Goal: Information Seeking & Learning: Learn about a topic

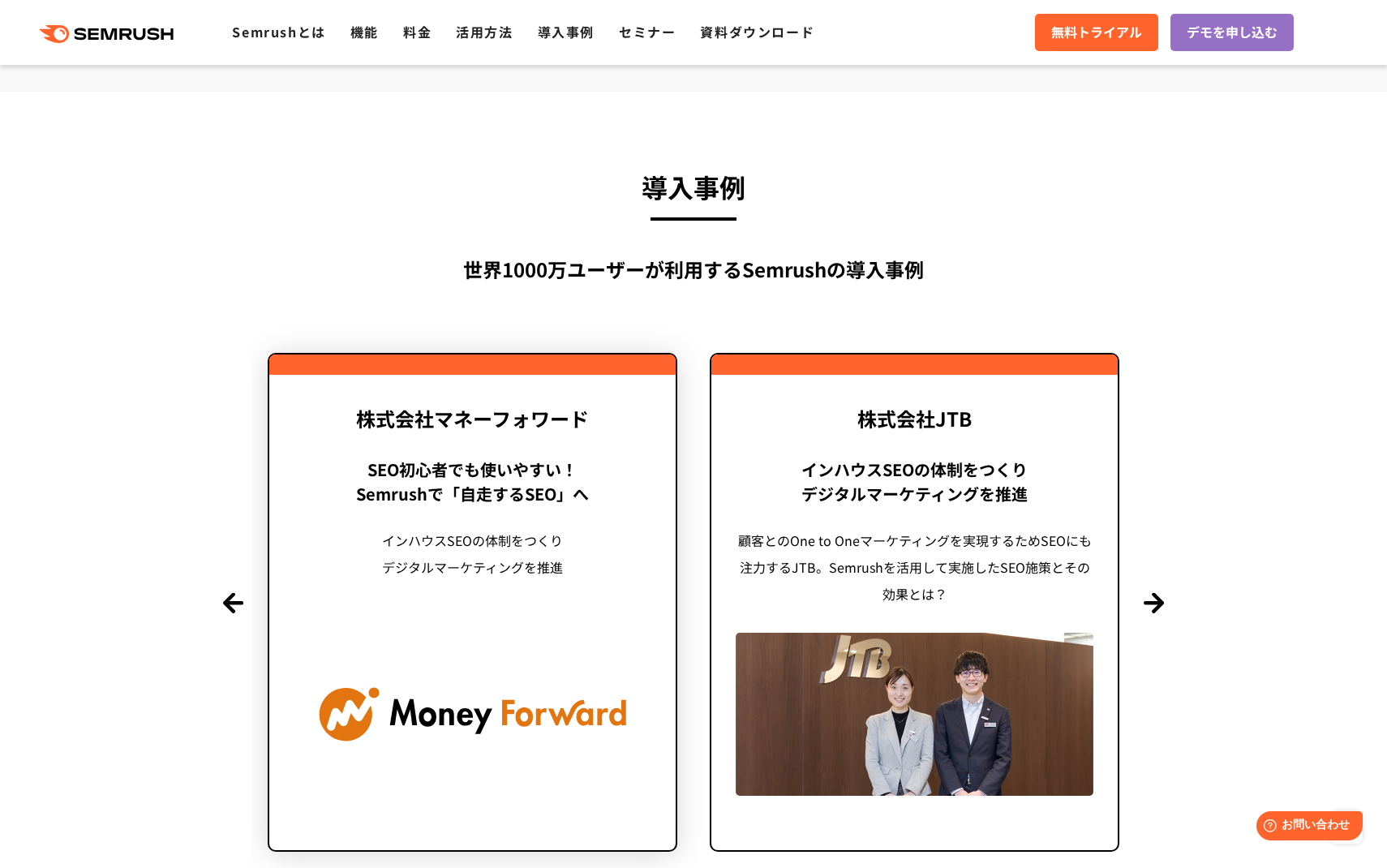
scroll to position [3685, 0]
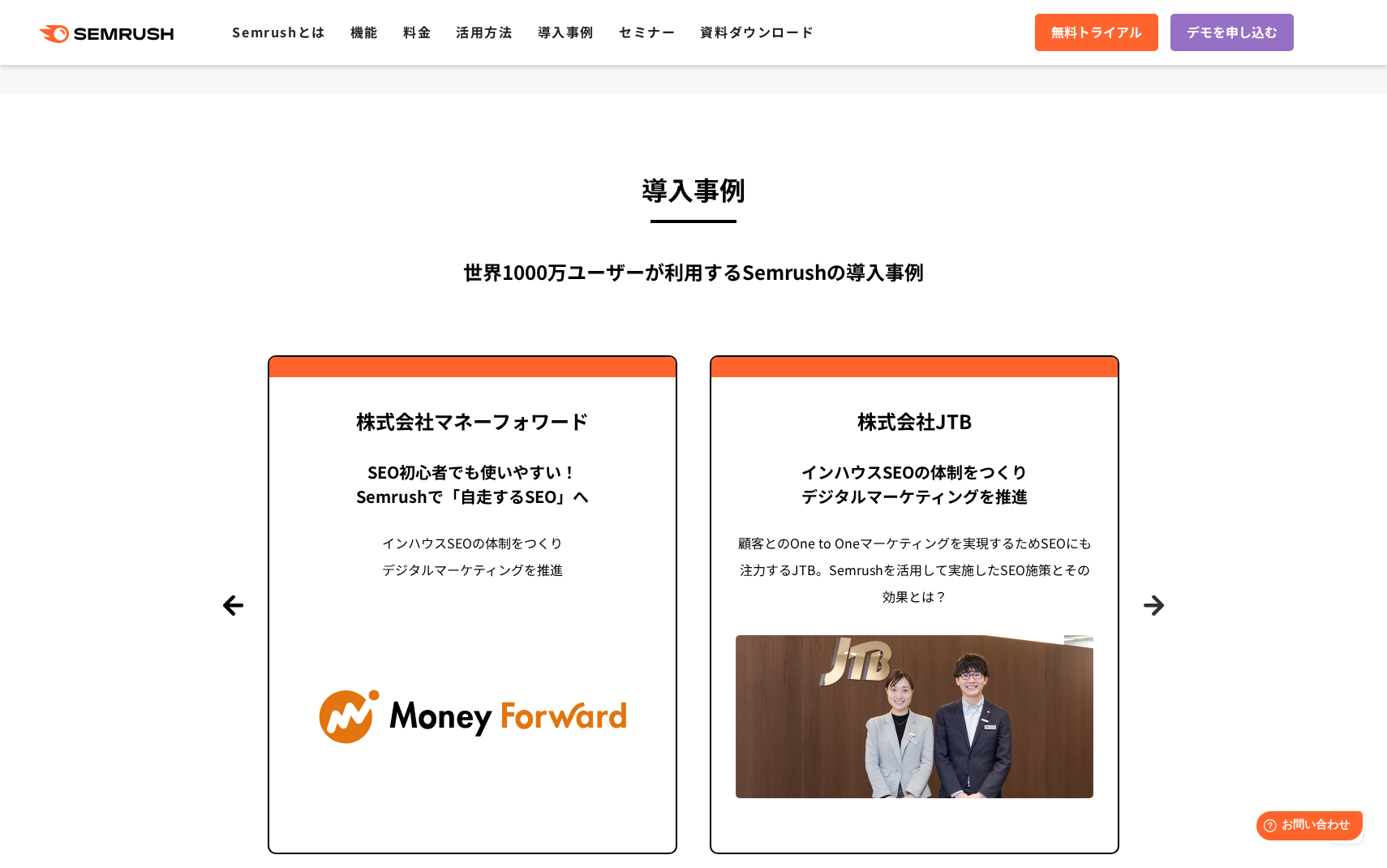
click at [1153, 604] on button "Next" at bounding box center [1154, 604] width 20 height 20
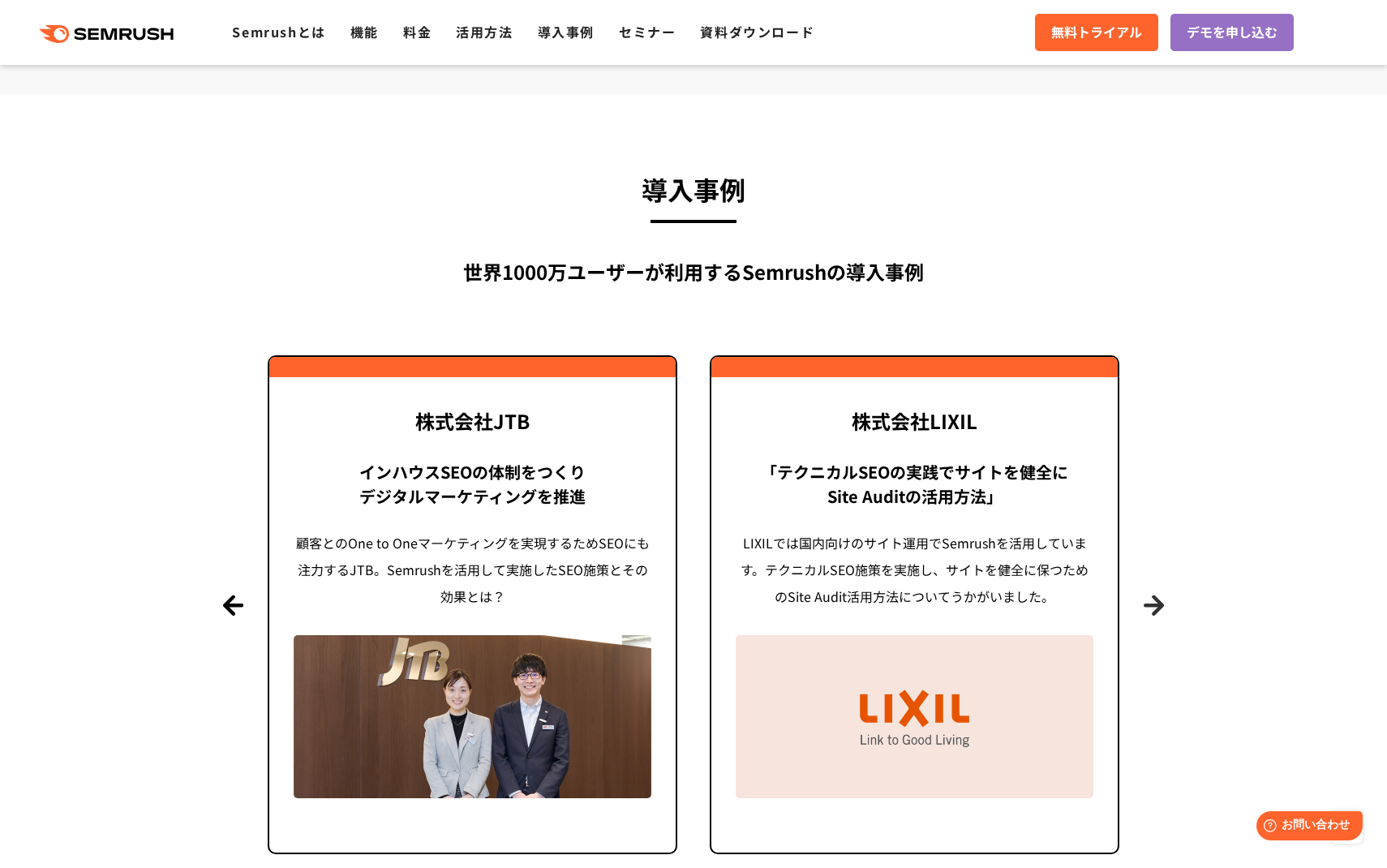
click at [1153, 604] on button "Next" at bounding box center [1154, 604] width 20 height 20
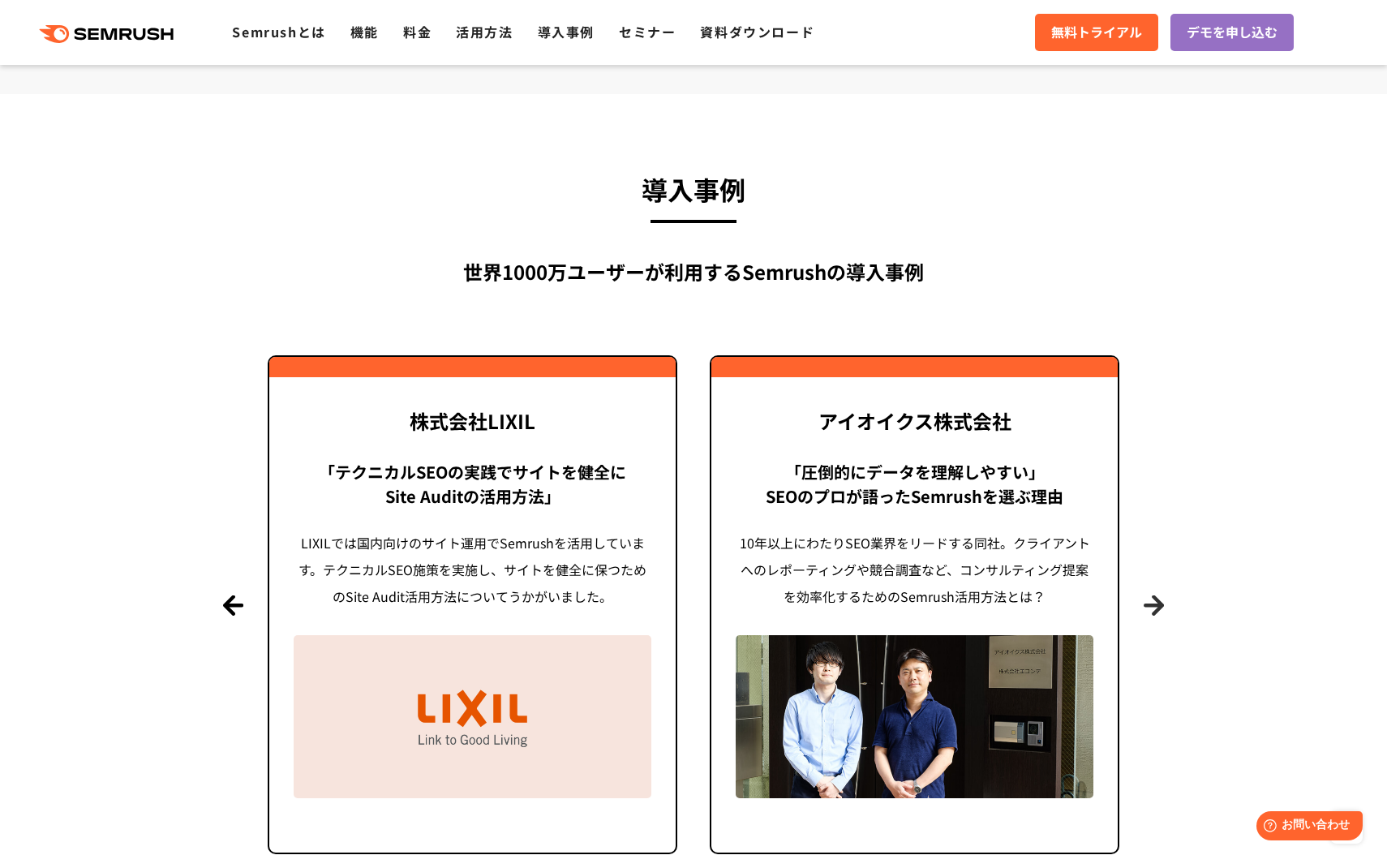
click at [1153, 604] on button "Next" at bounding box center [1154, 604] width 20 height 20
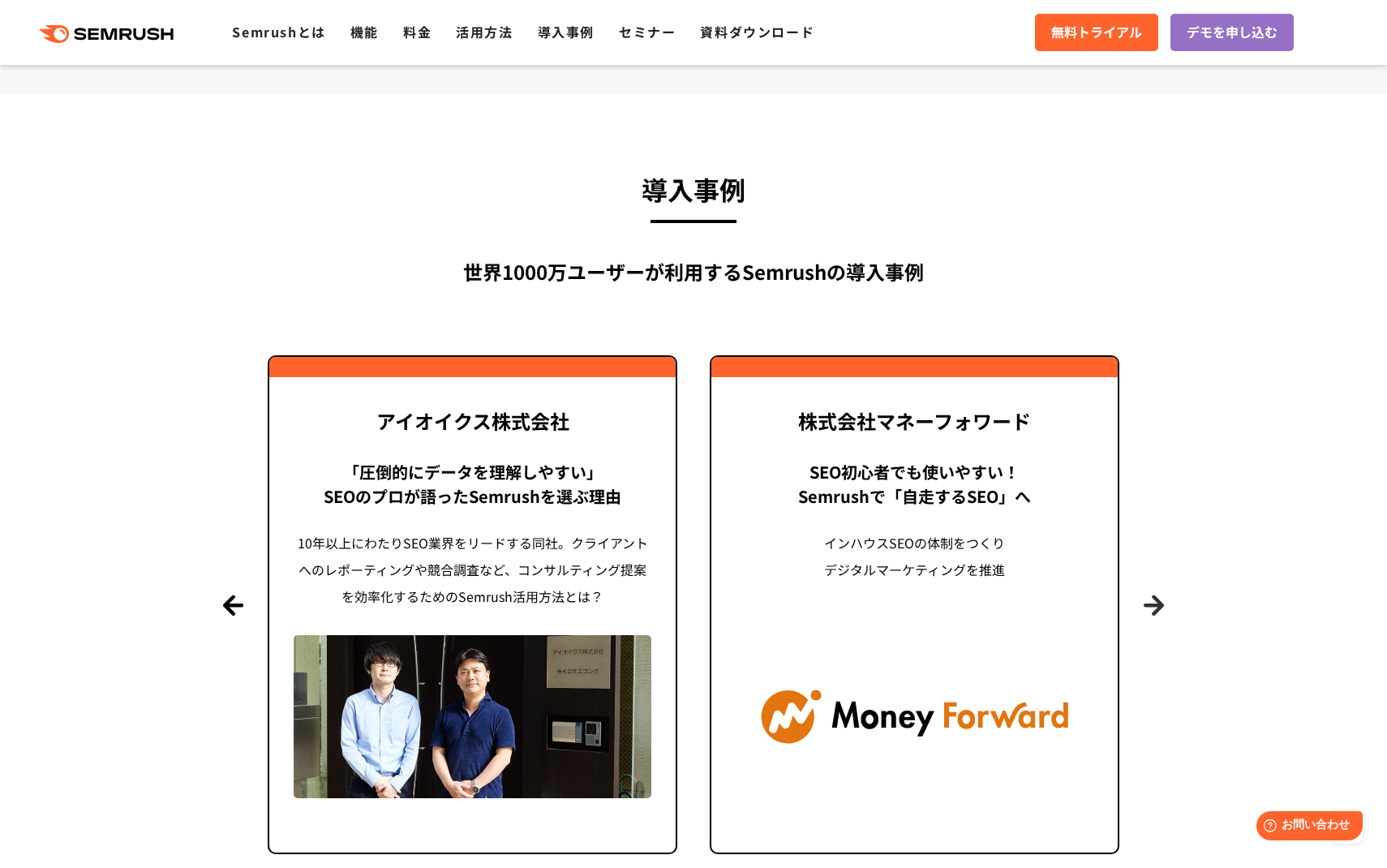
click at [1153, 604] on button "Next" at bounding box center [1154, 604] width 20 height 20
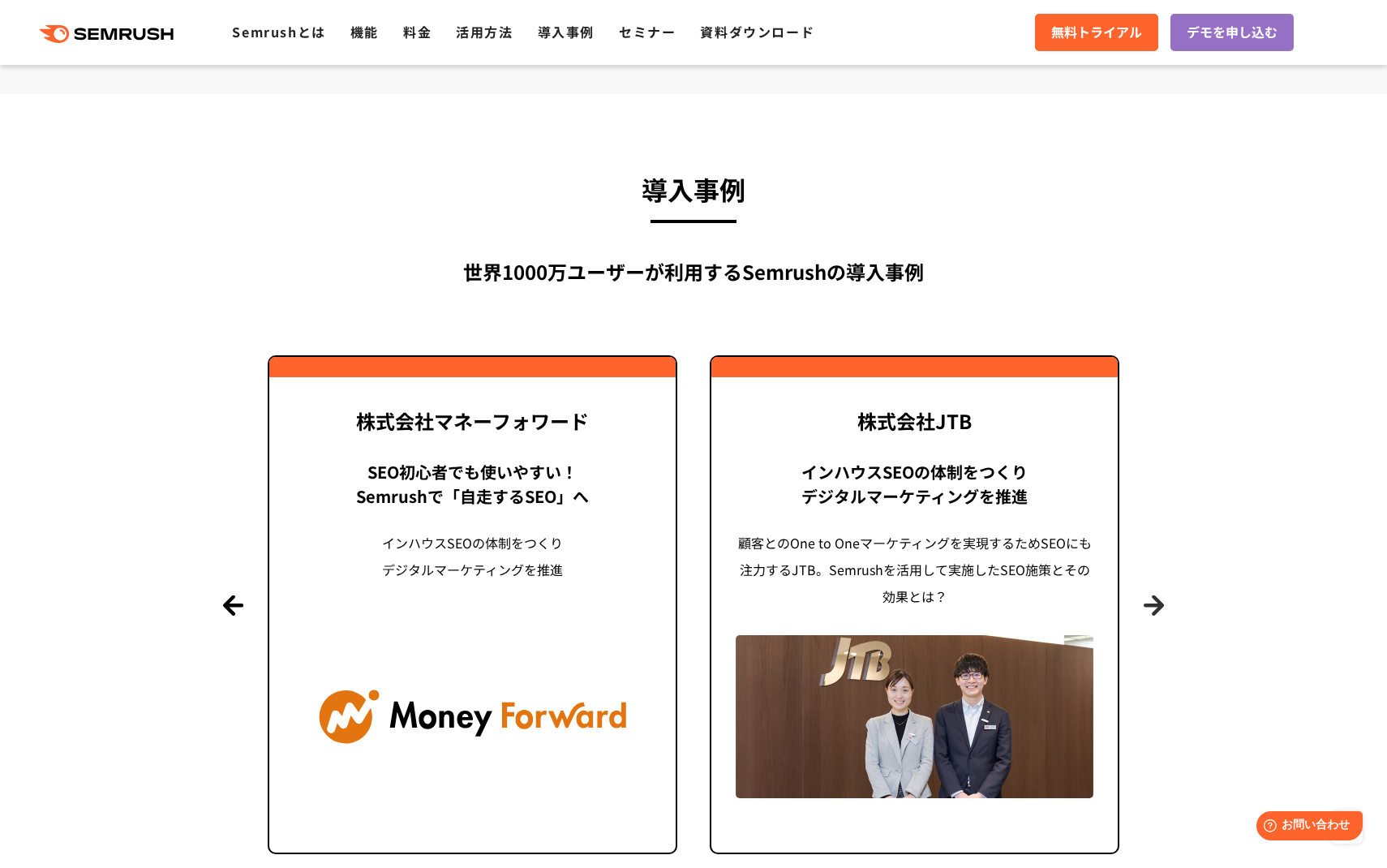
click at [1153, 604] on button "Next" at bounding box center [1154, 604] width 20 height 20
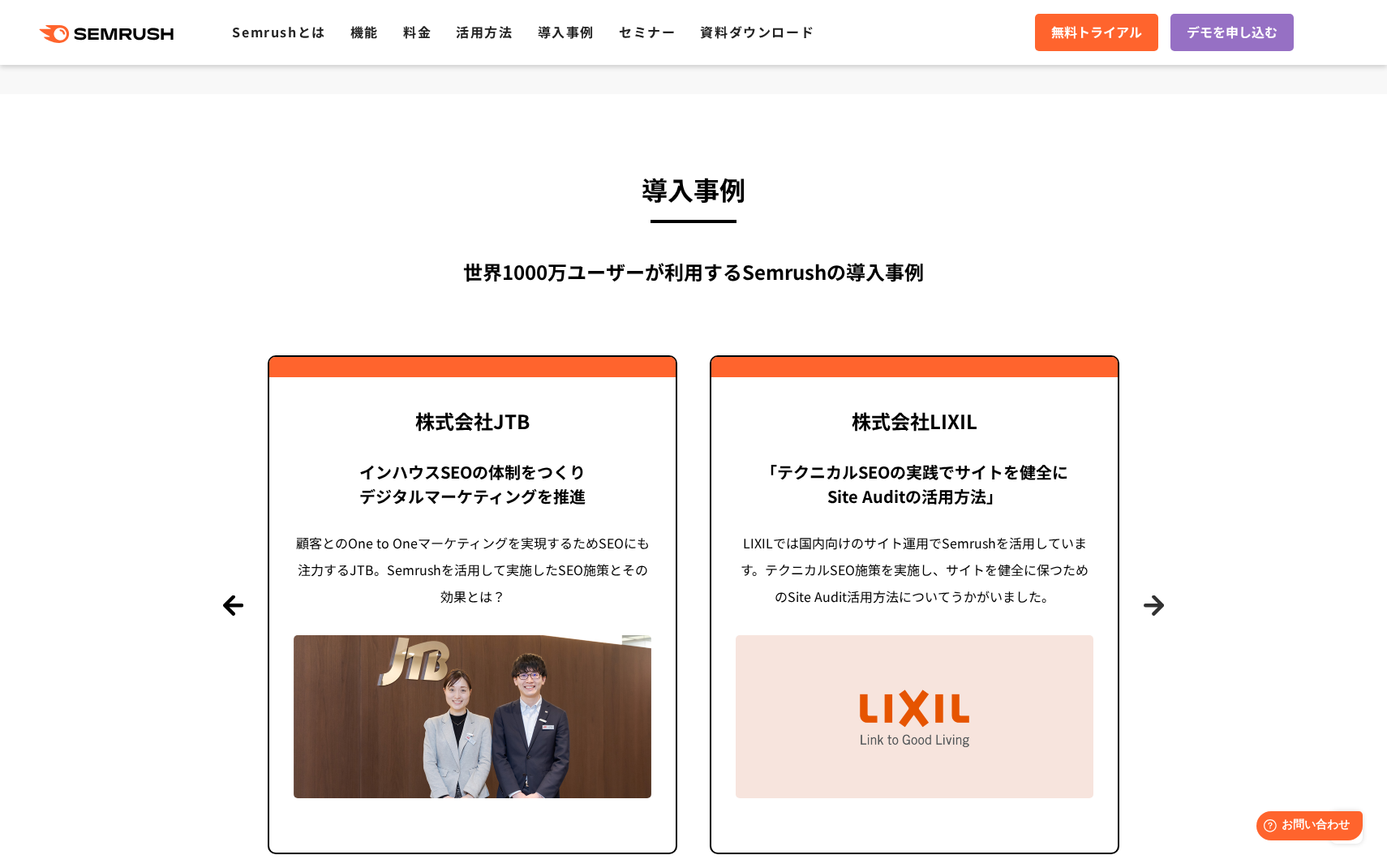
click at [1153, 604] on button "Next" at bounding box center [1154, 604] width 20 height 20
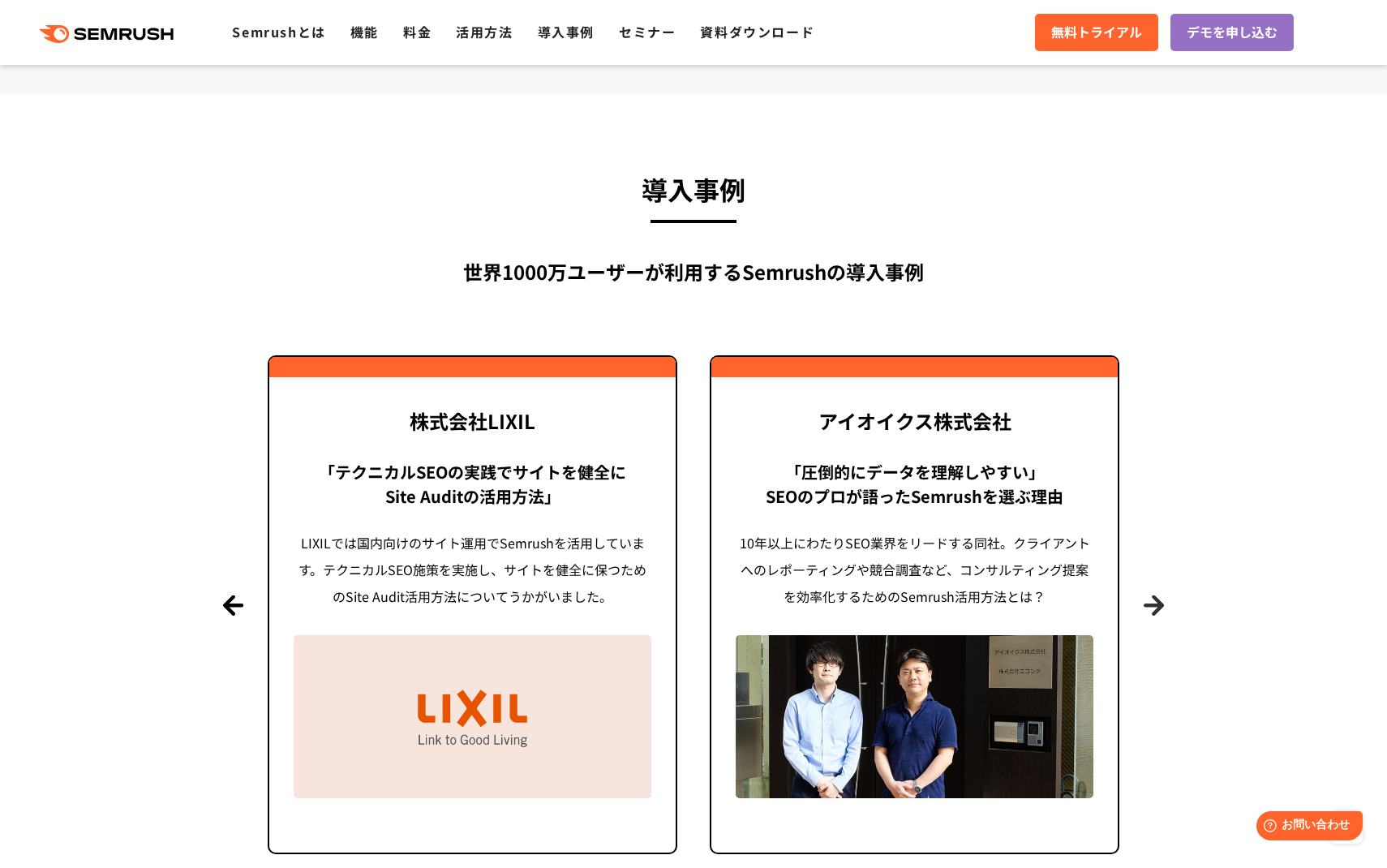
click at [1153, 604] on button "Next" at bounding box center [1154, 604] width 20 height 20
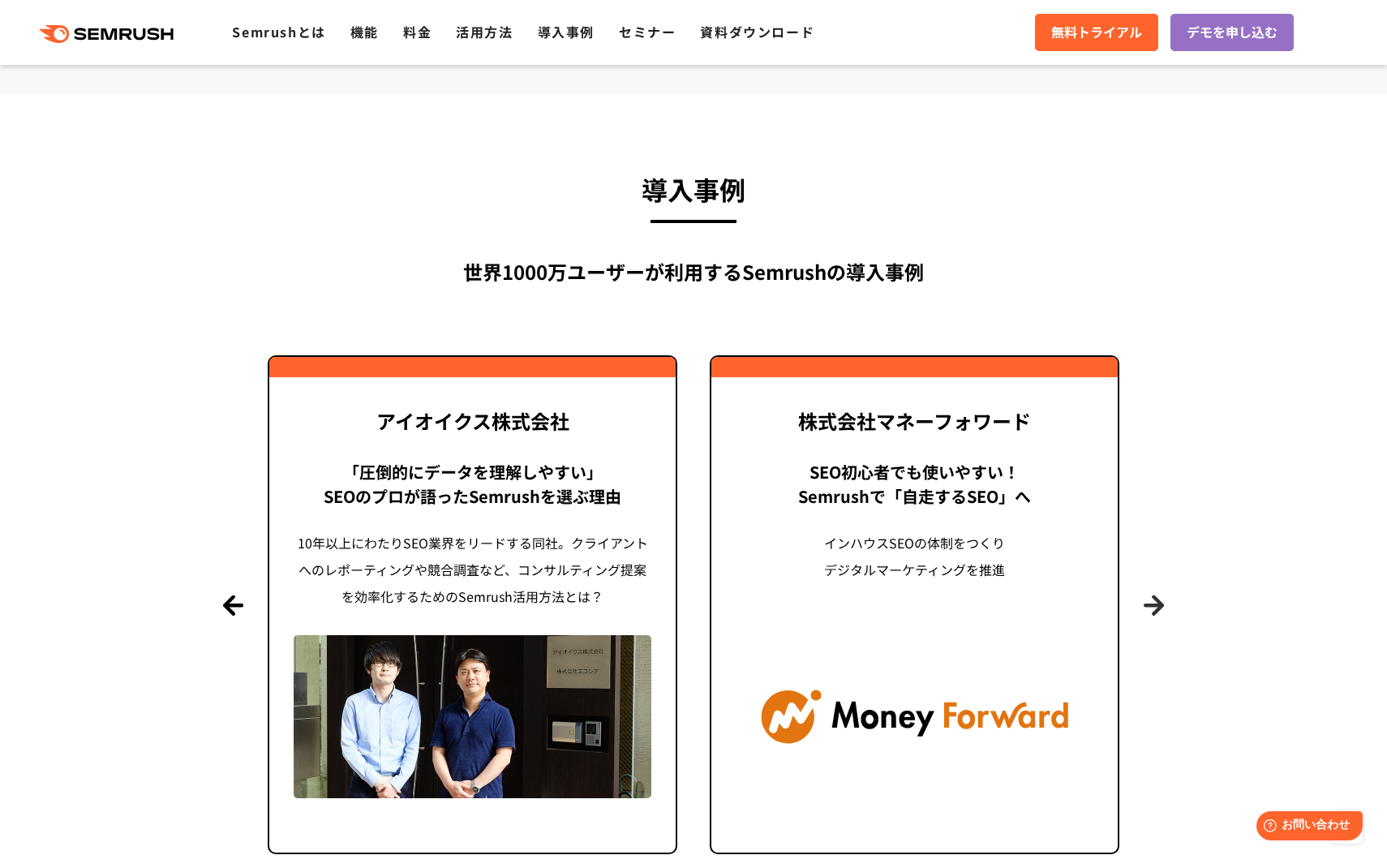
click at [1153, 604] on button "Next" at bounding box center [1154, 604] width 20 height 20
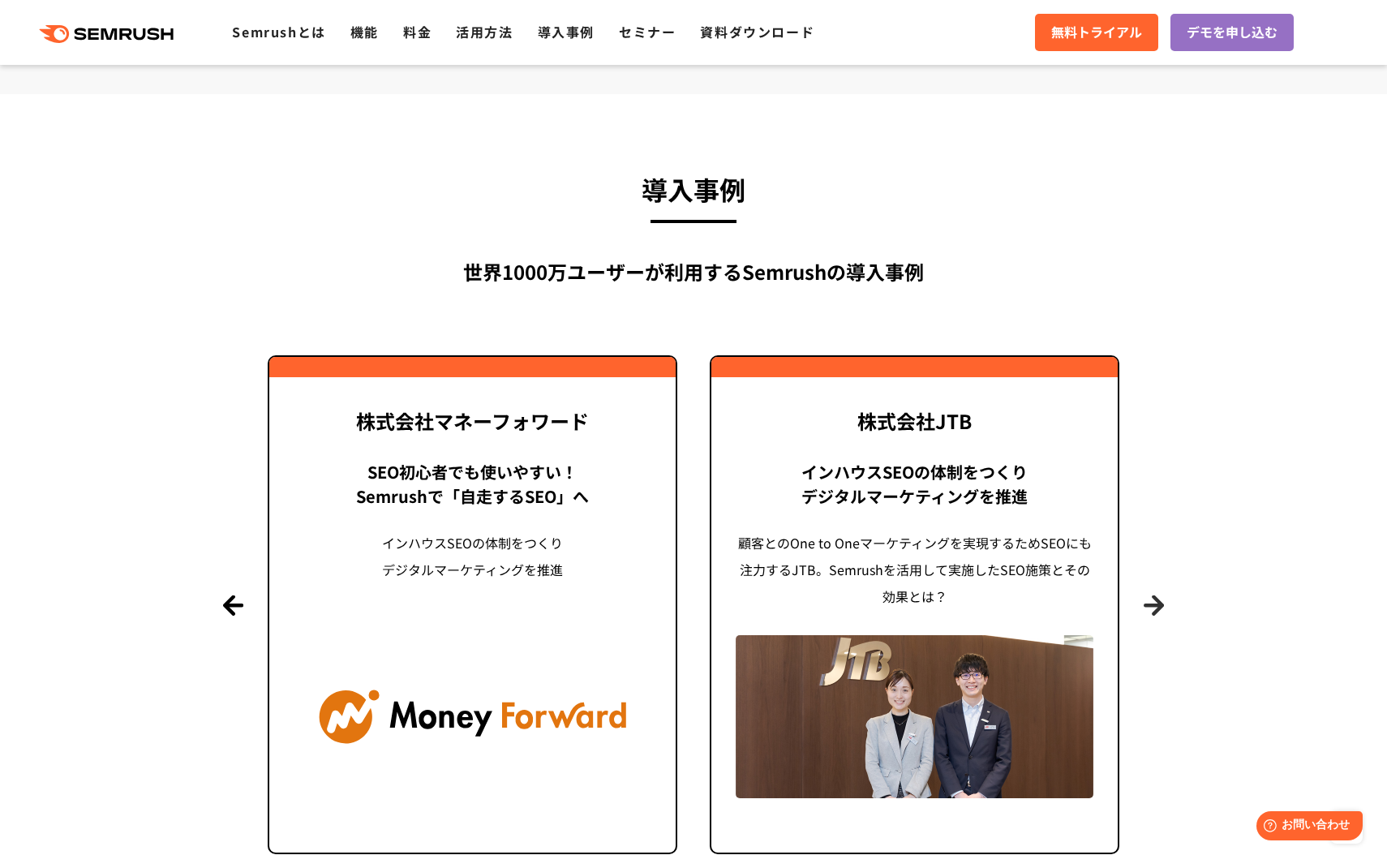
click at [1153, 604] on button "Next" at bounding box center [1154, 604] width 20 height 20
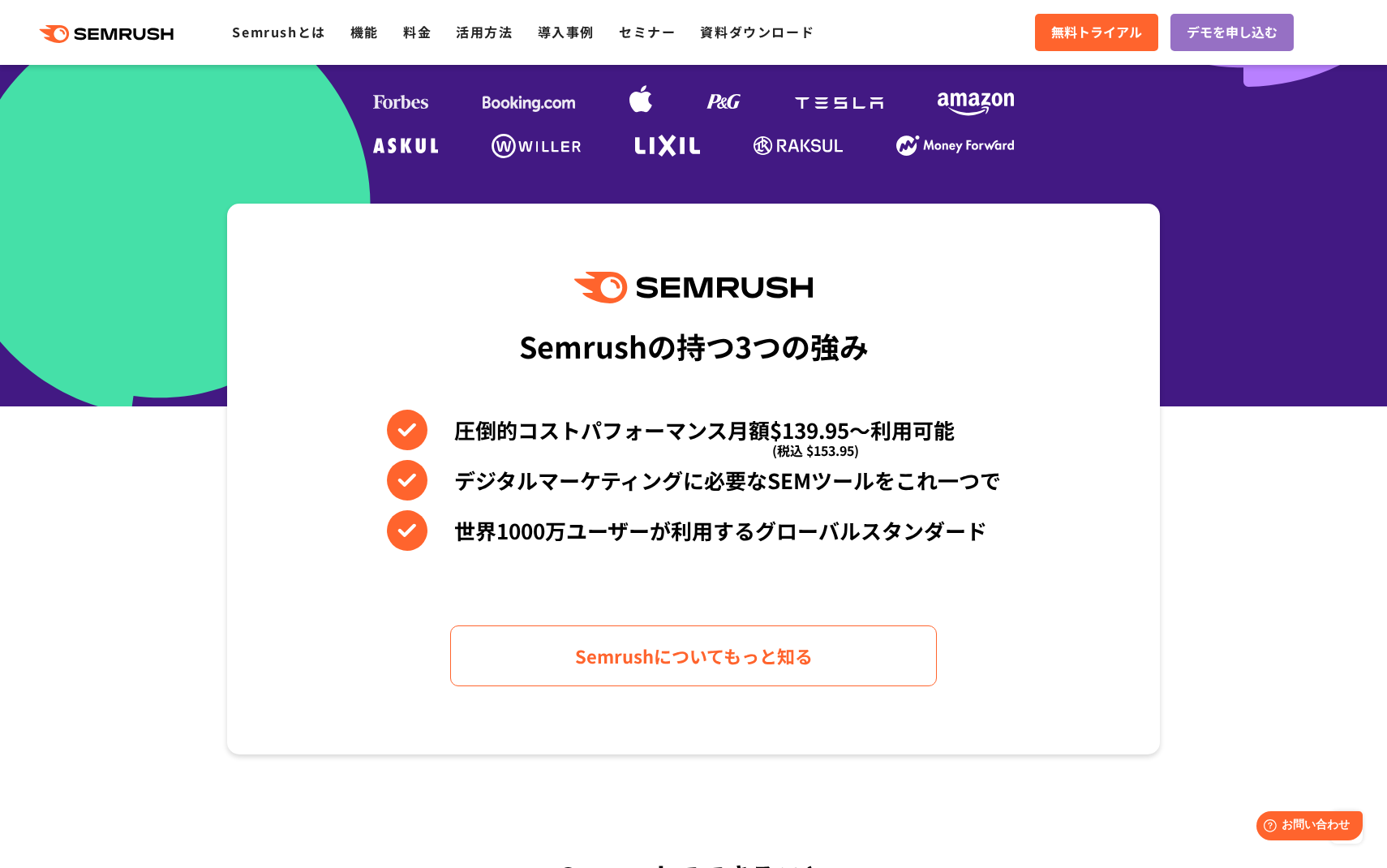
scroll to position [0, 0]
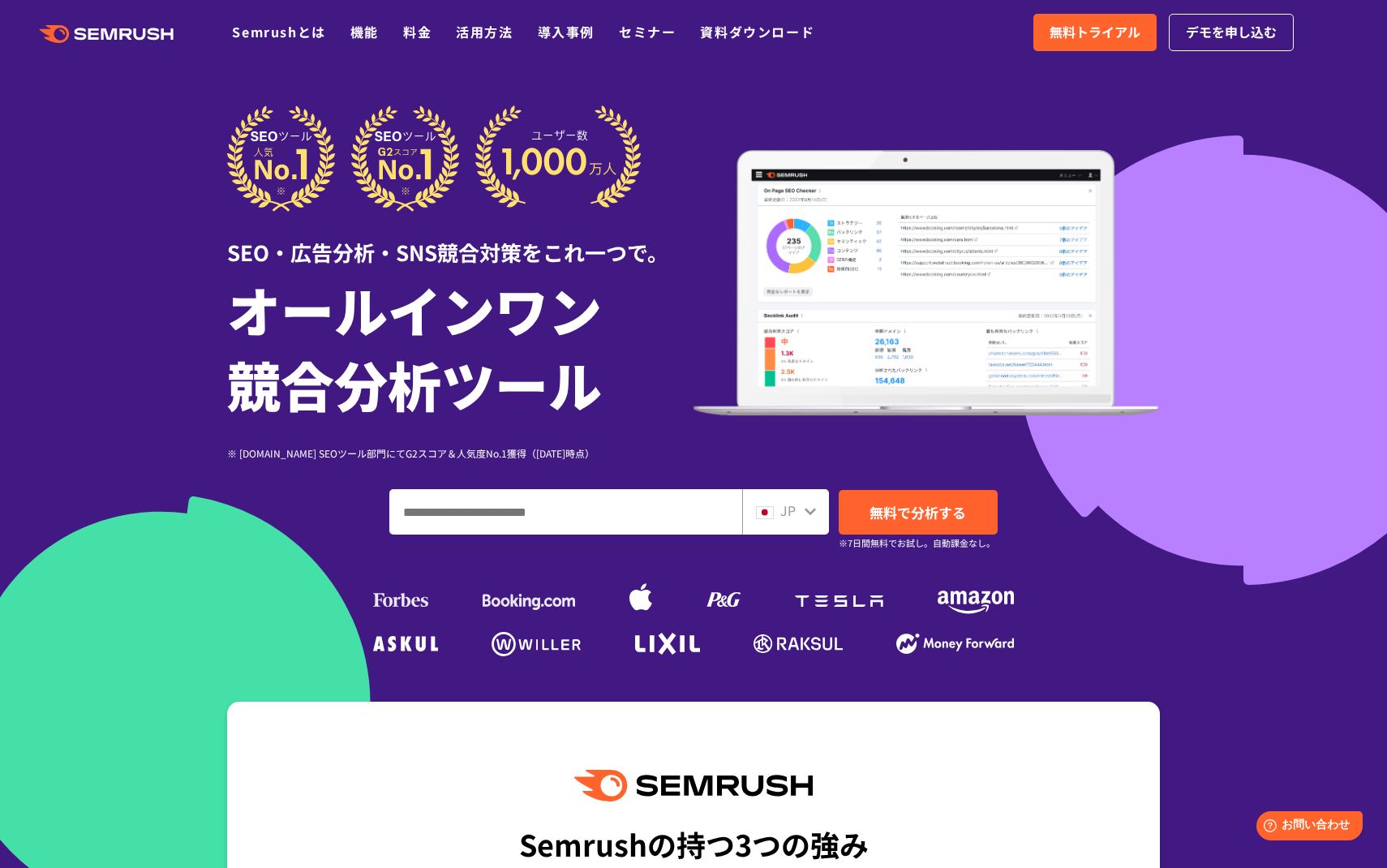
click at [503, 309] on h1 "オールインワン 競合分析ツール" at bounding box center [459, 346] width 466 height 149
click at [275, 38] on link "Semrushとは" at bounding box center [278, 32] width 94 height 19
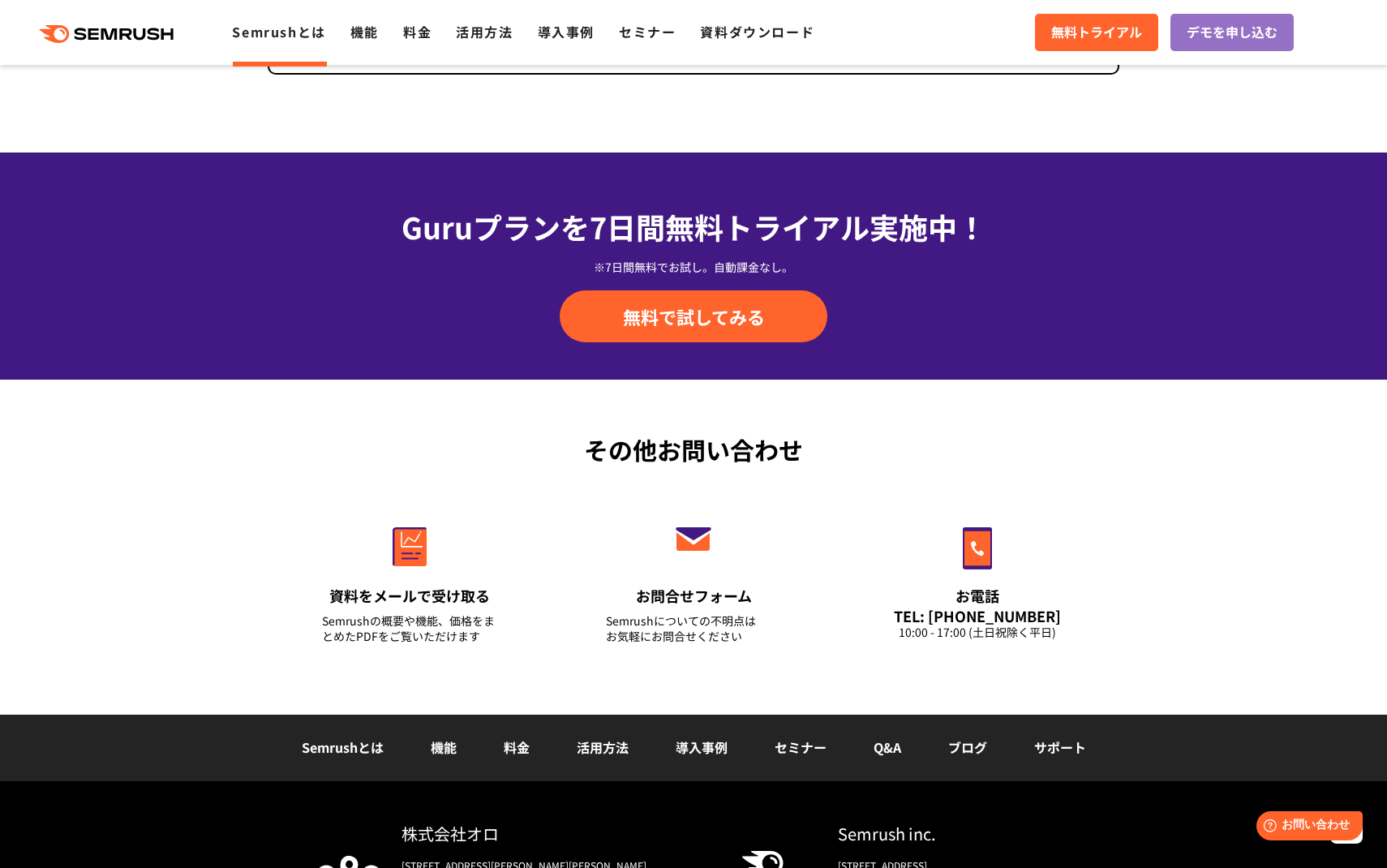
scroll to position [3768, 0]
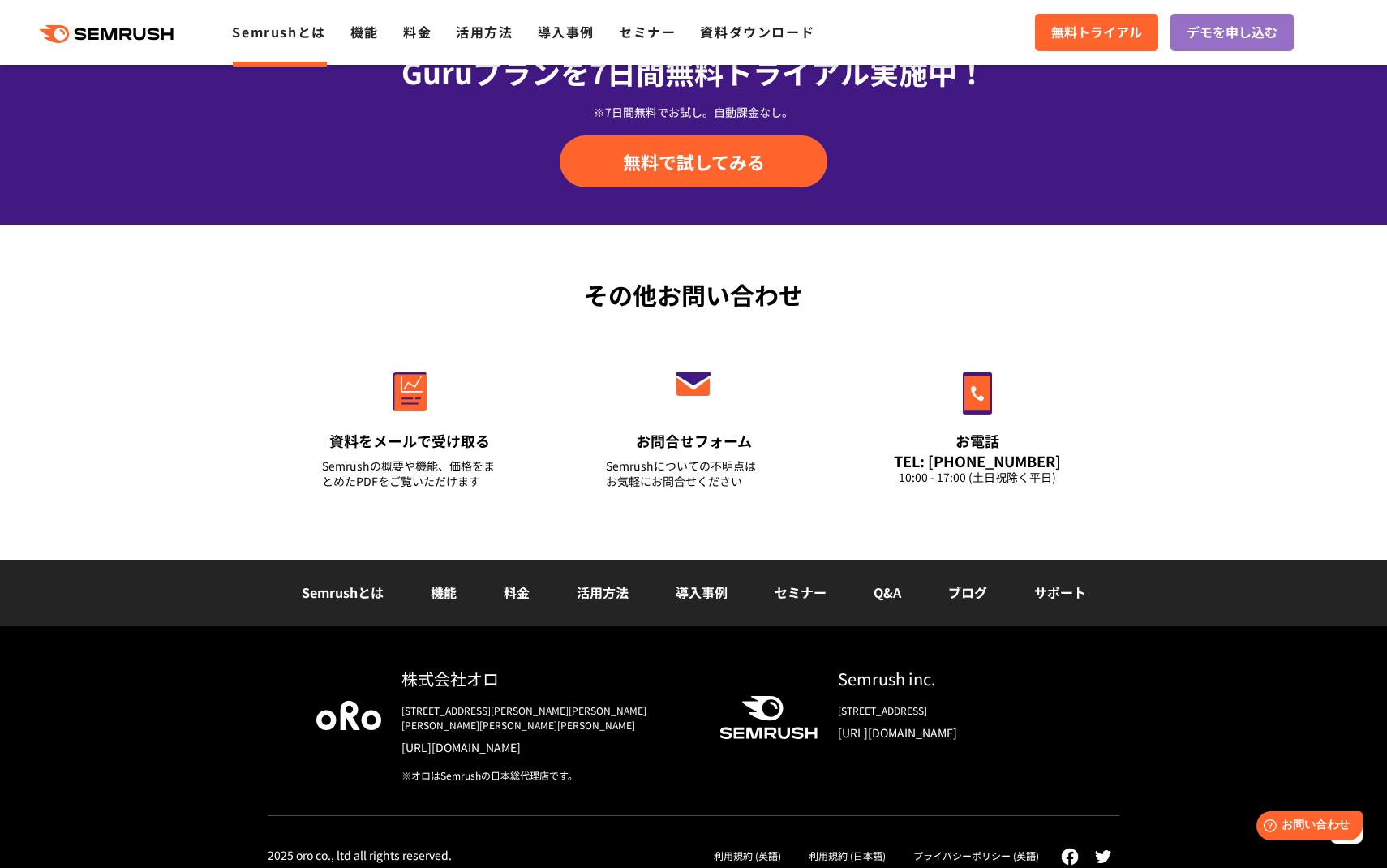
click at [461, 739] on link "[URL][DOMAIN_NAME]" at bounding box center [547, 746] width 292 height 16
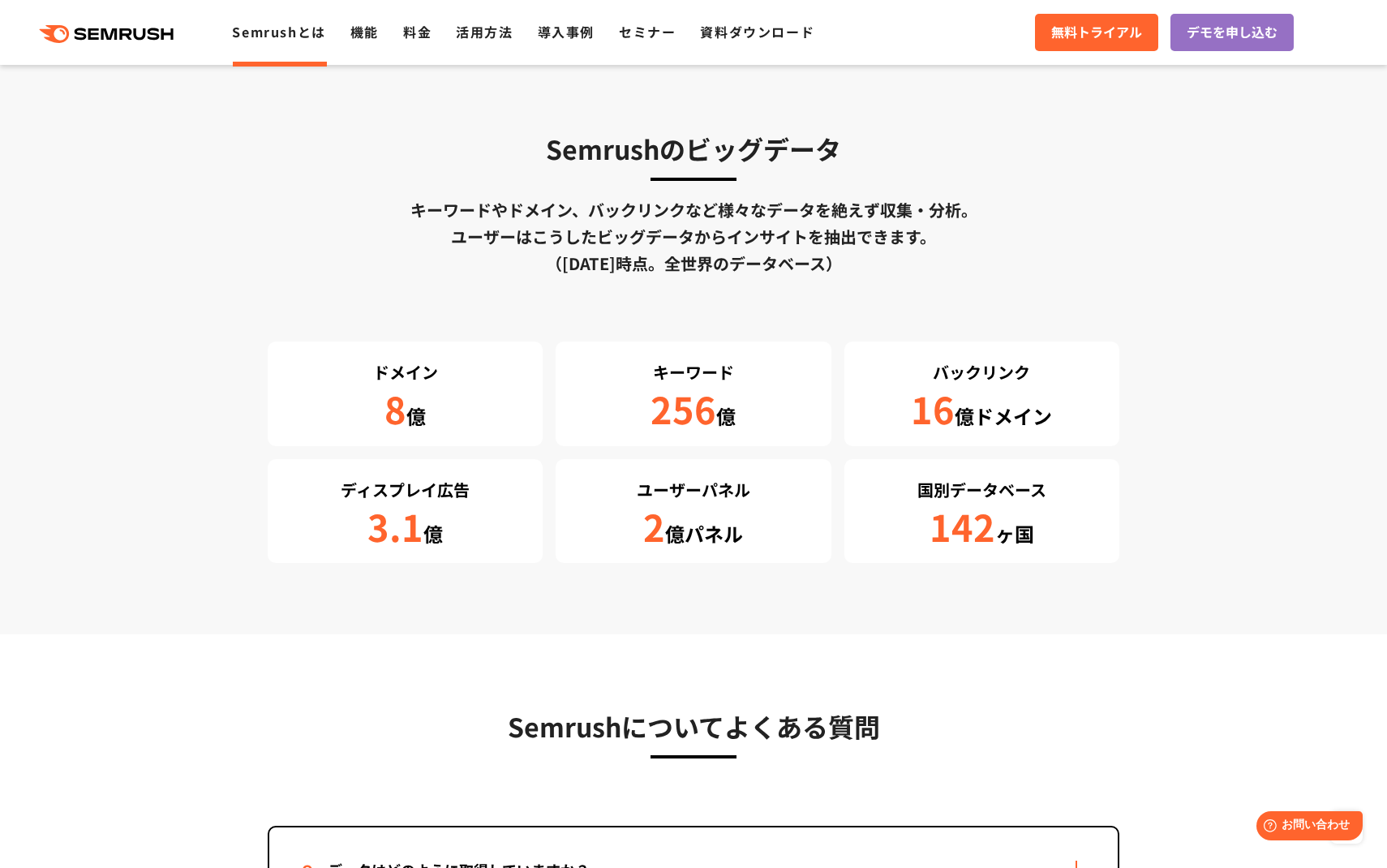
scroll to position [2607, 0]
